Goal: Find specific page/section

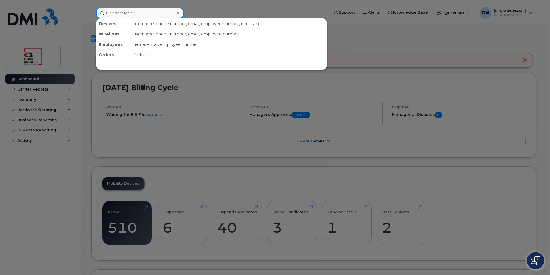
click at [140, 16] on input at bounding box center [139, 13] width 87 height 10
click at [157, 10] on input at bounding box center [139, 13] width 87 height 10
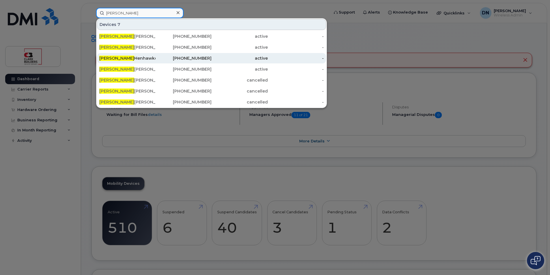
type input "[PERSON_NAME]"
click at [147, 59] on div "[PERSON_NAME]" at bounding box center [127, 58] width 56 height 6
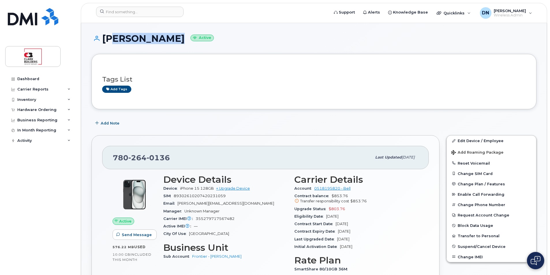
drag, startPoint x: 105, startPoint y: 38, endPoint x: 166, endPoint y: 43, distance: 60.8
click at [166, 43] on h1 "[PERSON_NAME] Active" at bounding box center [313, 38] width 445 height 10
